Goal: Information Seeking & Learning: Learn about a topic

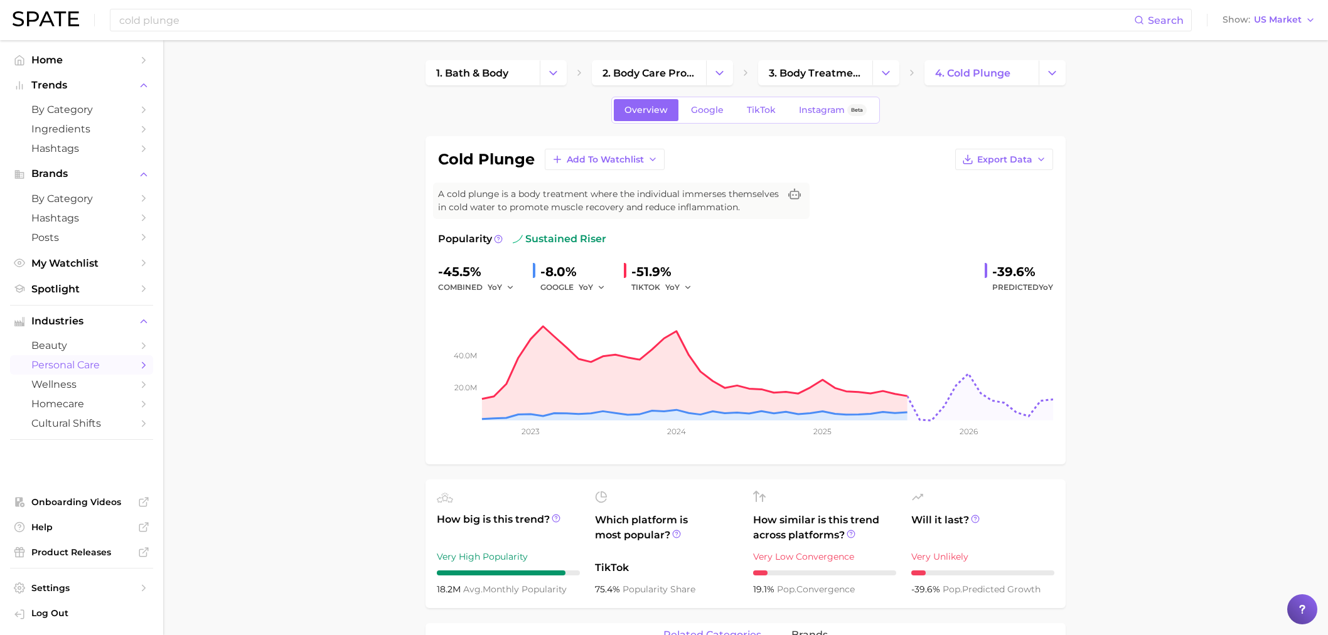
scroll to position [697, 0]
drag, startPoint x: 331, startPoint y: 40, endPoint x: 320, endPoint y: 9, distance: 32.8
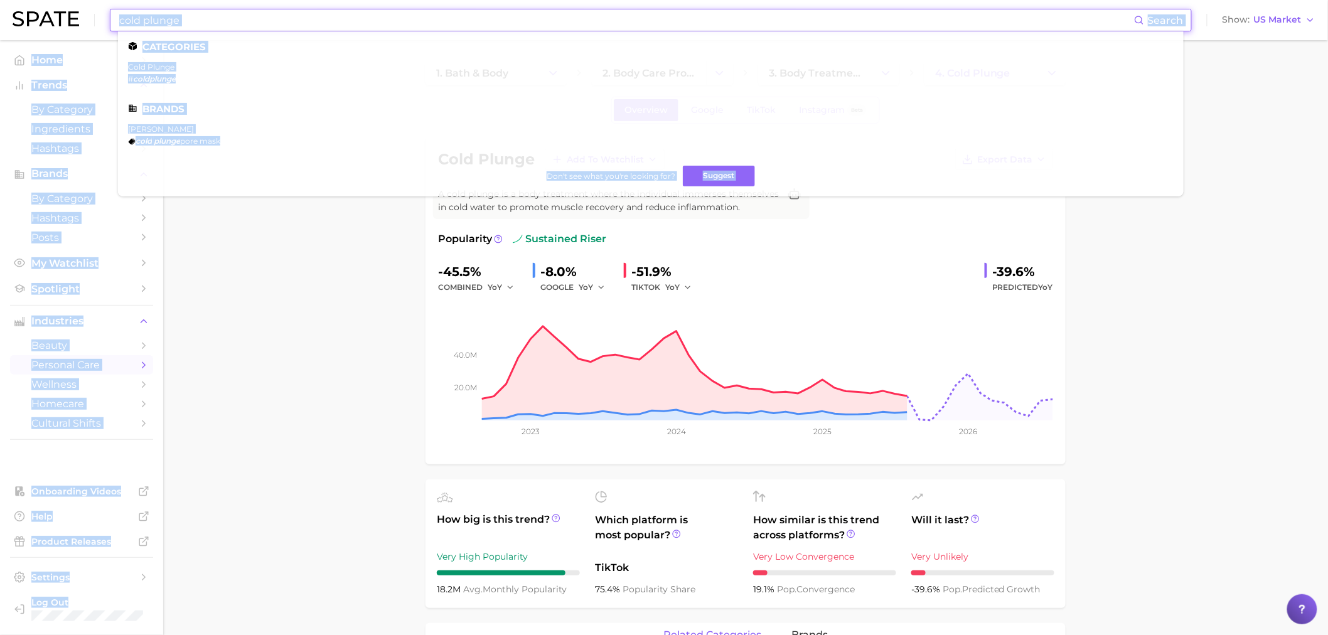
click at [320, 9] on input "cold plunge" at bounding box center [626, 19] width 1016 height 21
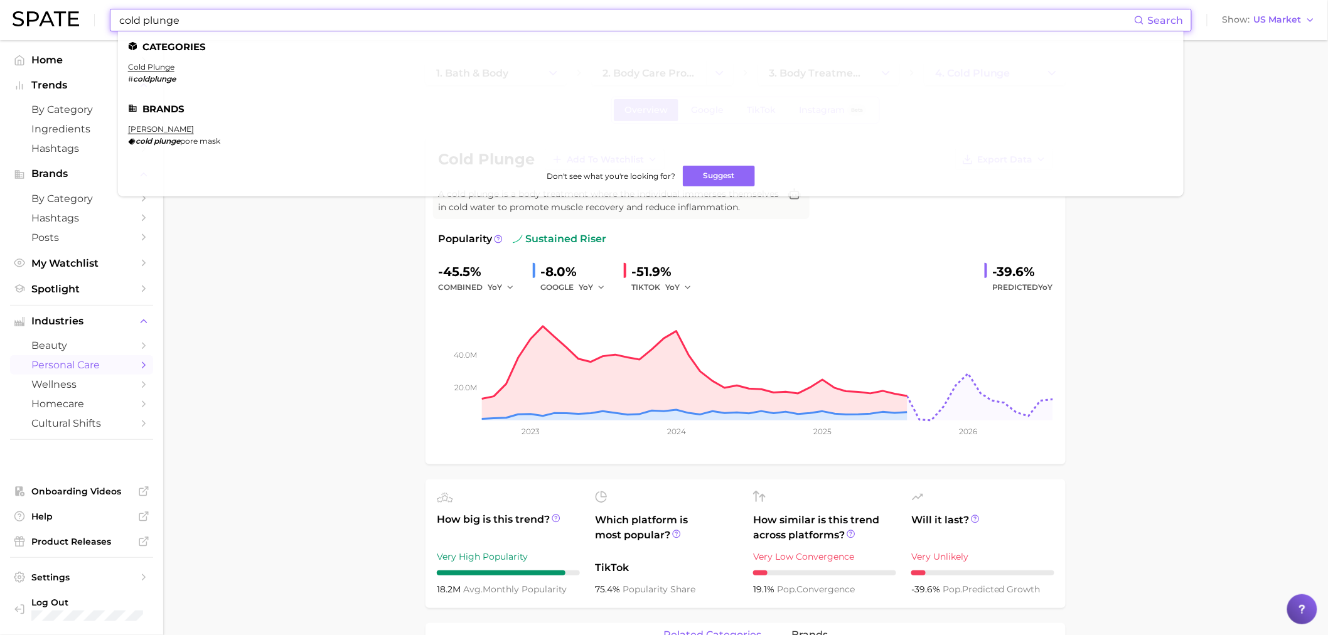
drag, startPoint x: 320, startPoint y: 9, endPoint x: 298, endPoint y: 44, distance: 40.9
click at [319, 9] on input "cold plunge" at bounding box center [626, 19] width 1016 height 21
